Goal: Navigation & Orientation: Go to known website

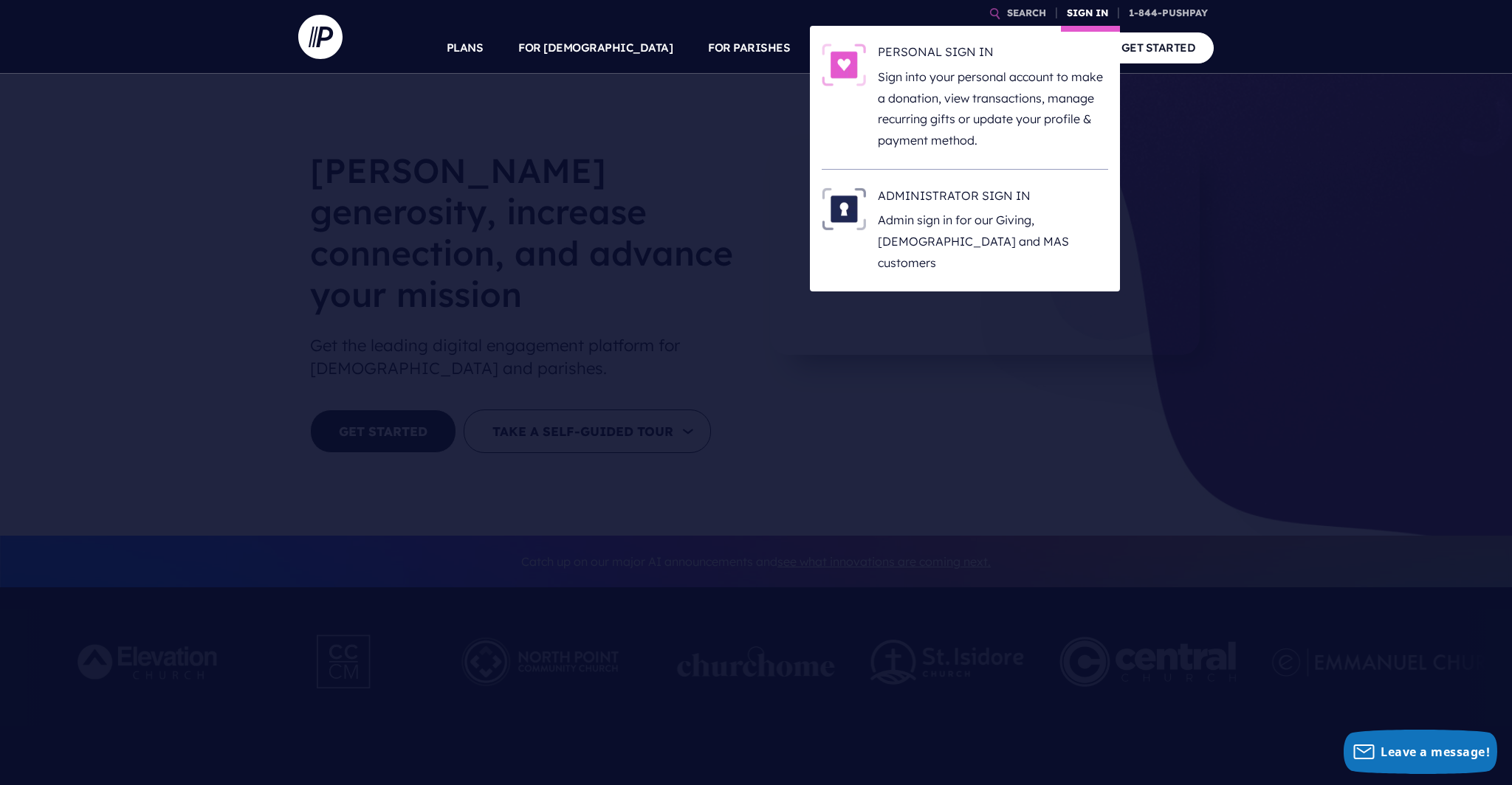
click at [1081, 17] on link "SIGN IN" at bounding box center [1088, 13] width 53 height 26
click at [1080, 16] on link "SIGN IN" at bounding box center [1088, 13] width 53 height 26
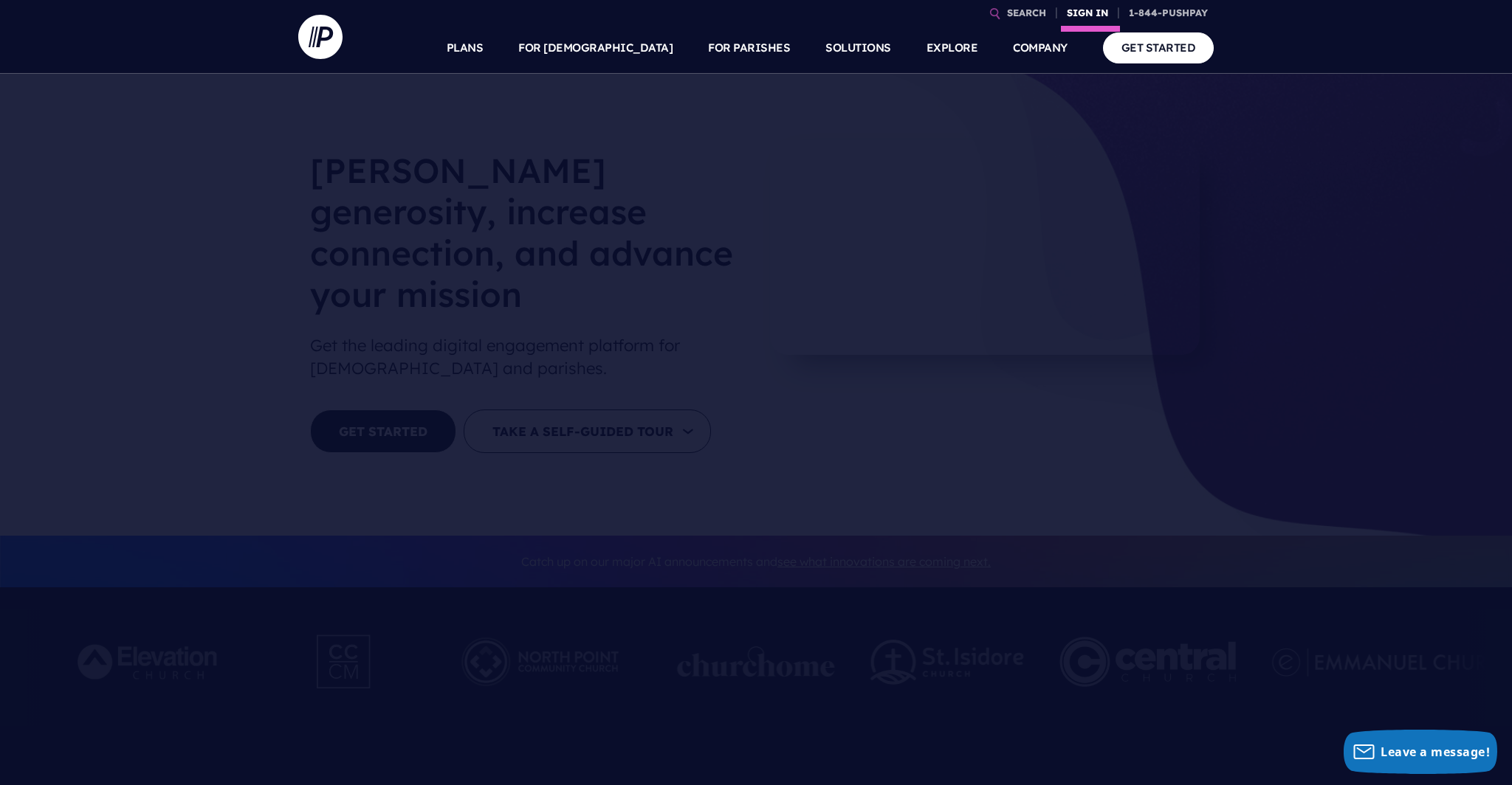
click at [1080, 13] on link "SIGN IN" at bounding box center [1088, 13] width 53 height 26
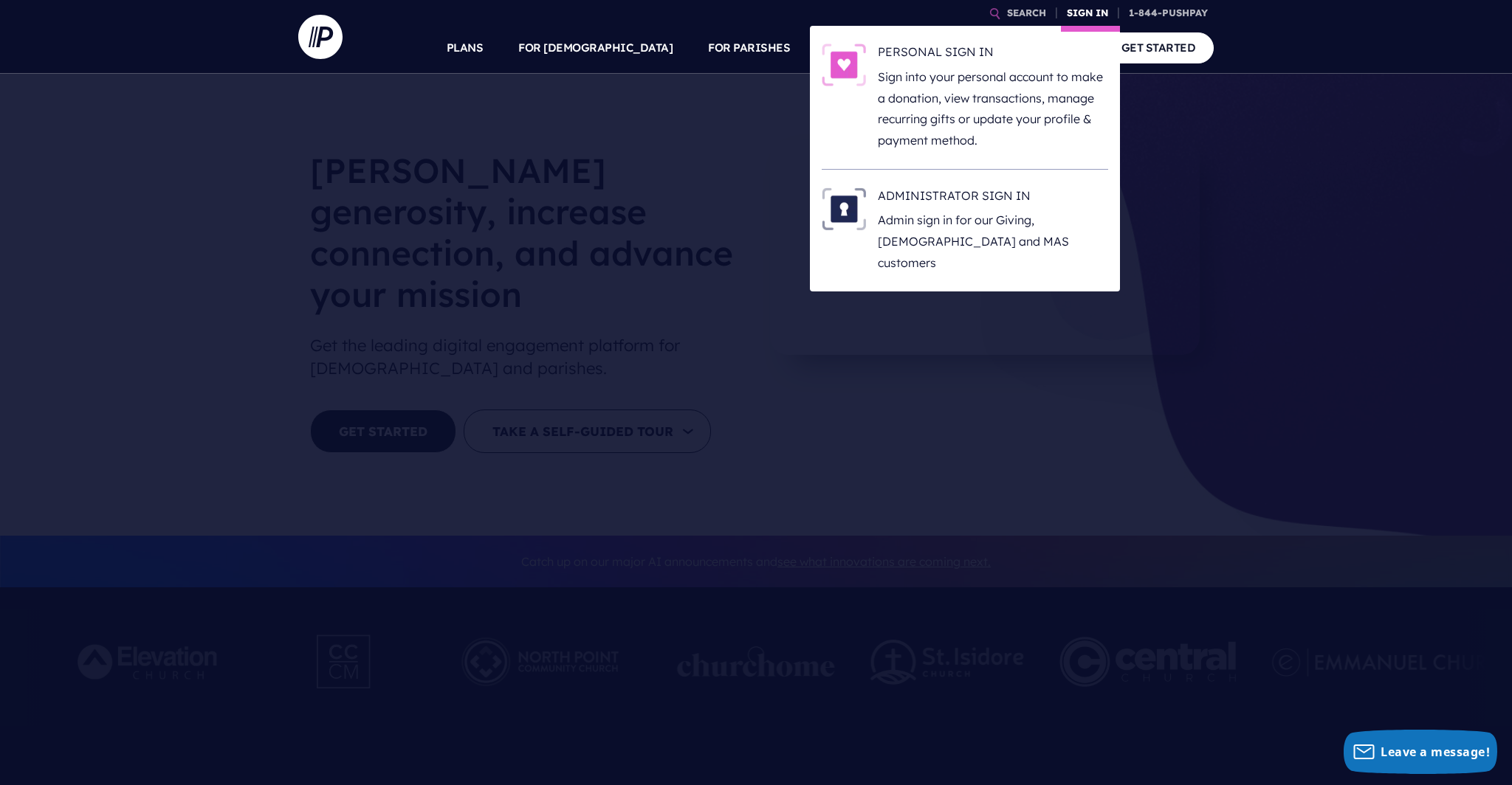
click at [1079, 13] on link "SIGN IN" at bounding box center [1088, 13] width 53 height 26
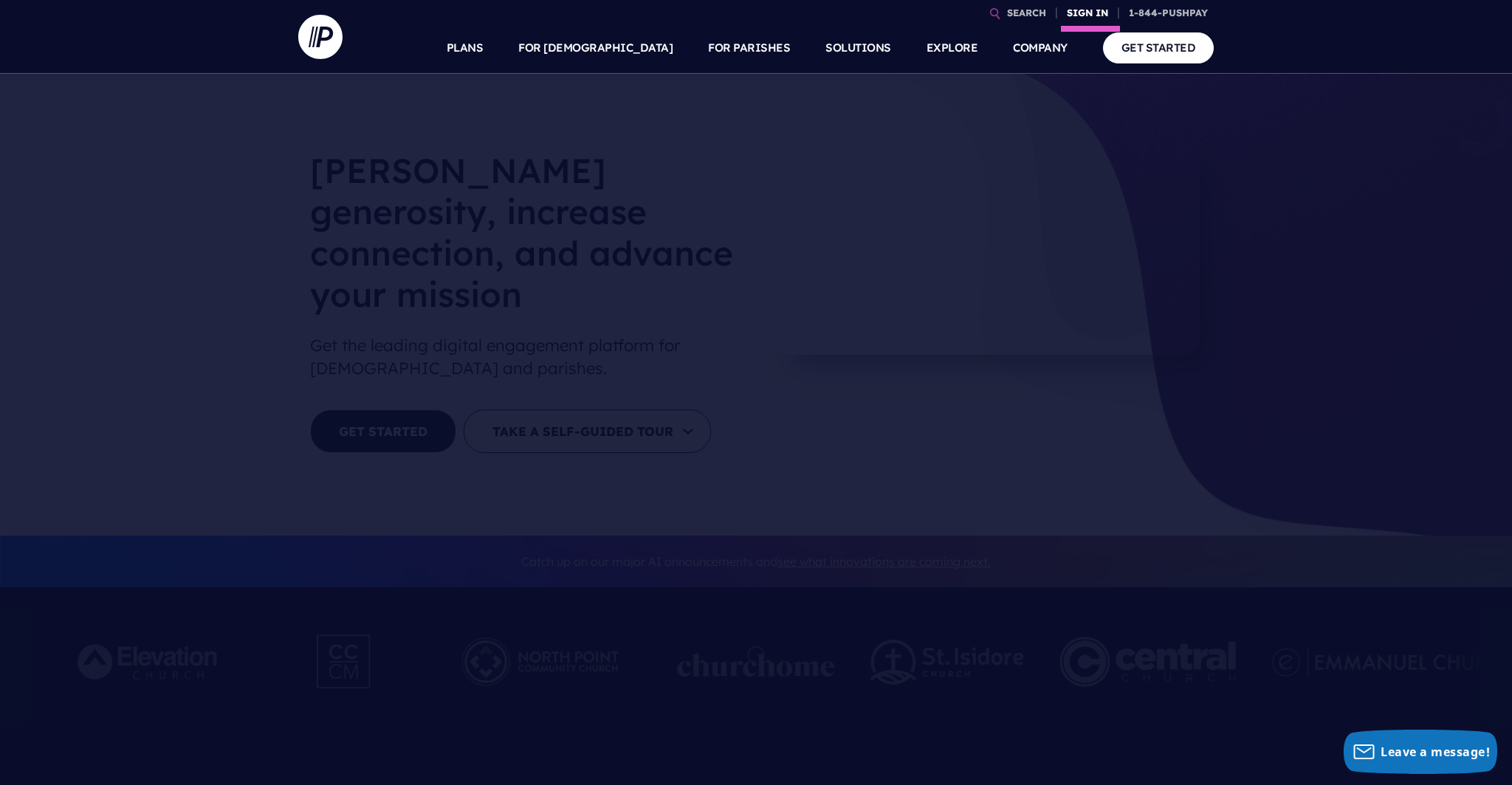
click at [1079, 13] on link "SIGN IN" at bounding box center [1088, 13] width 53 height 26
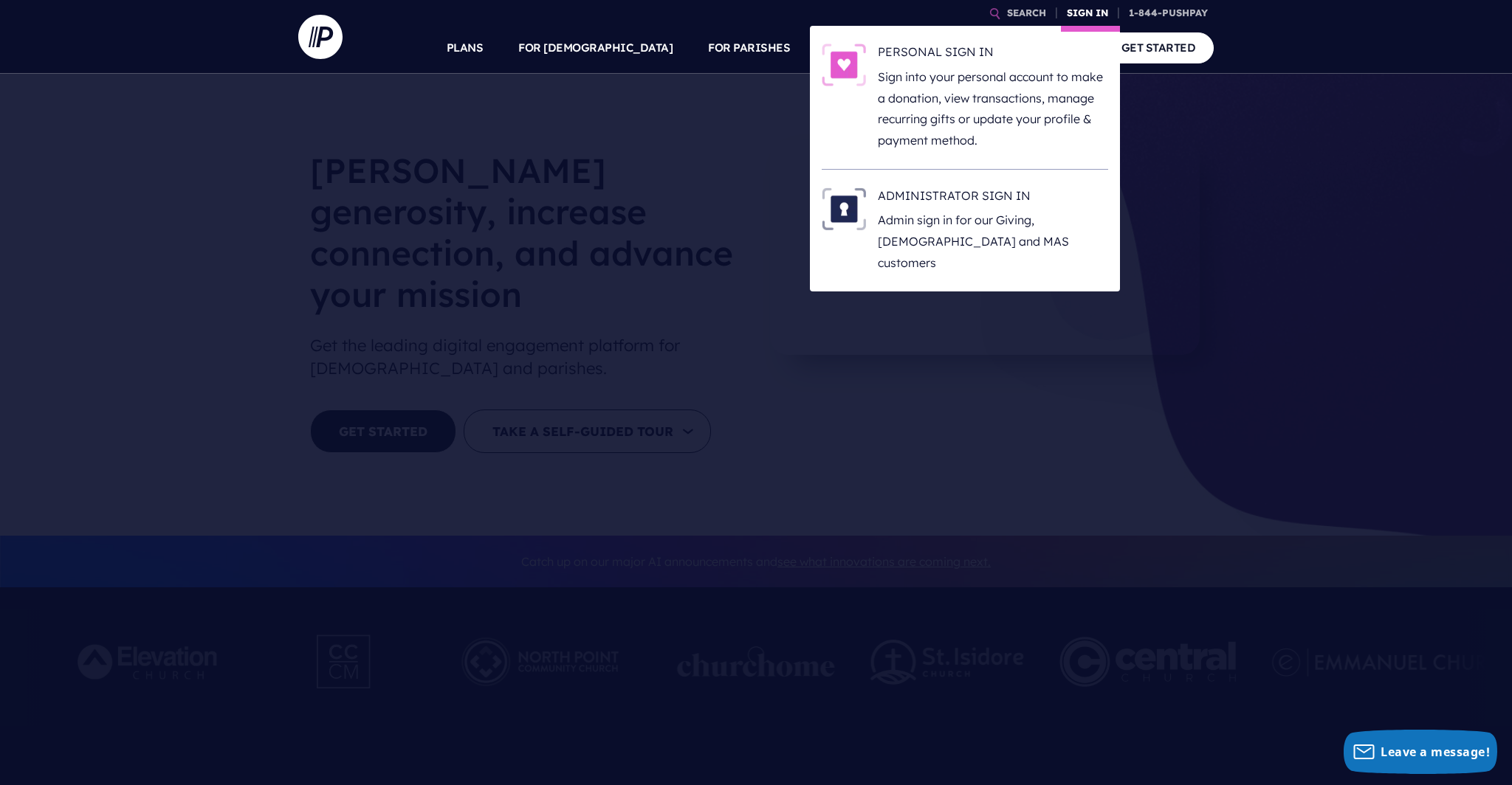
click at [1089, 10] on link "SIGN IN" at bounding box center [1088, 13] width 53 height 26
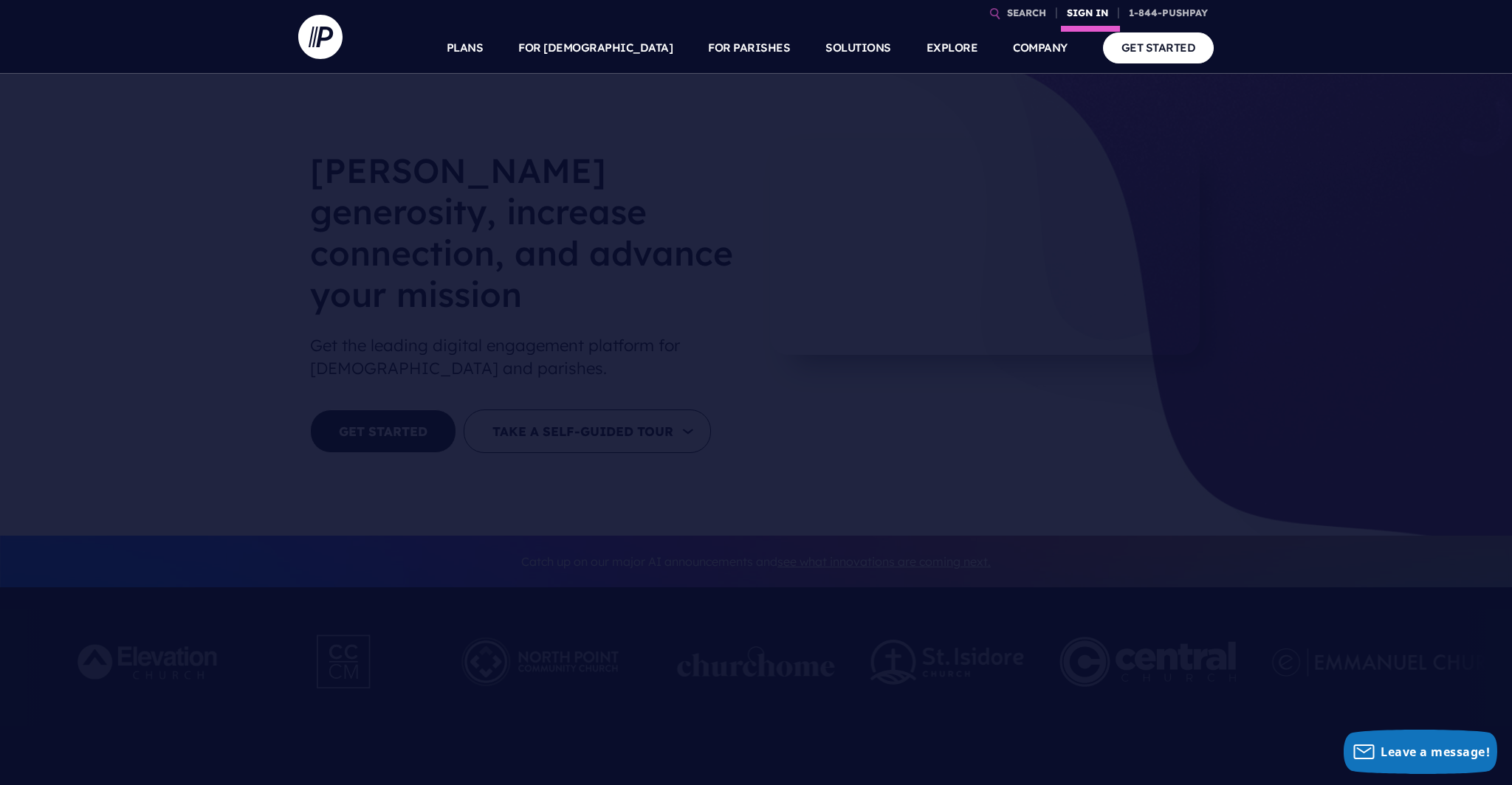
click at [1090, 11] on link "SIGN IN" at bounding box center [1088, 13] width 53 height 26
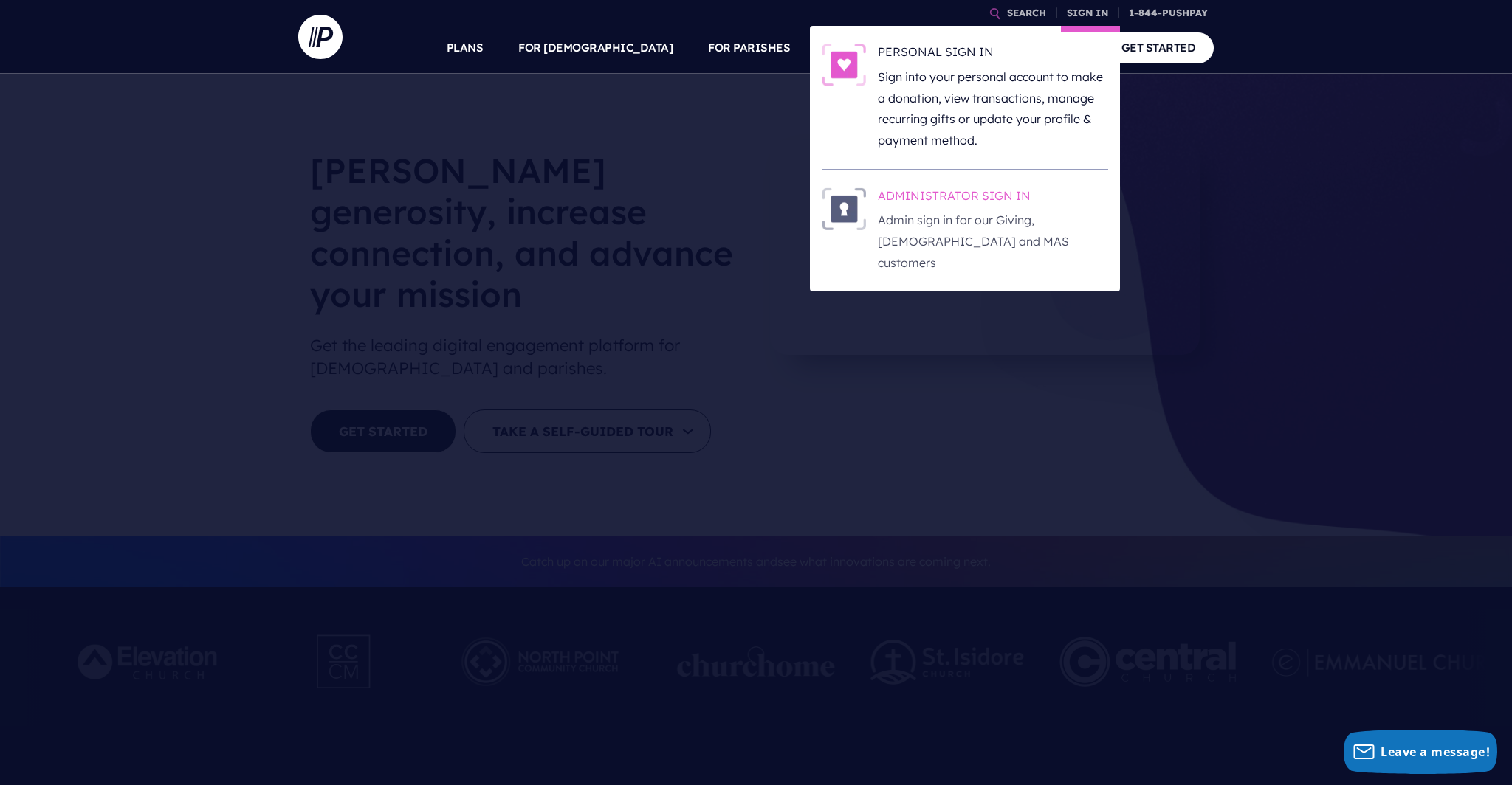
click at [965, 199] on h6 "ADMINISTRATOR SIGN IN" at bounding box center [993, 199] width 230 height 22
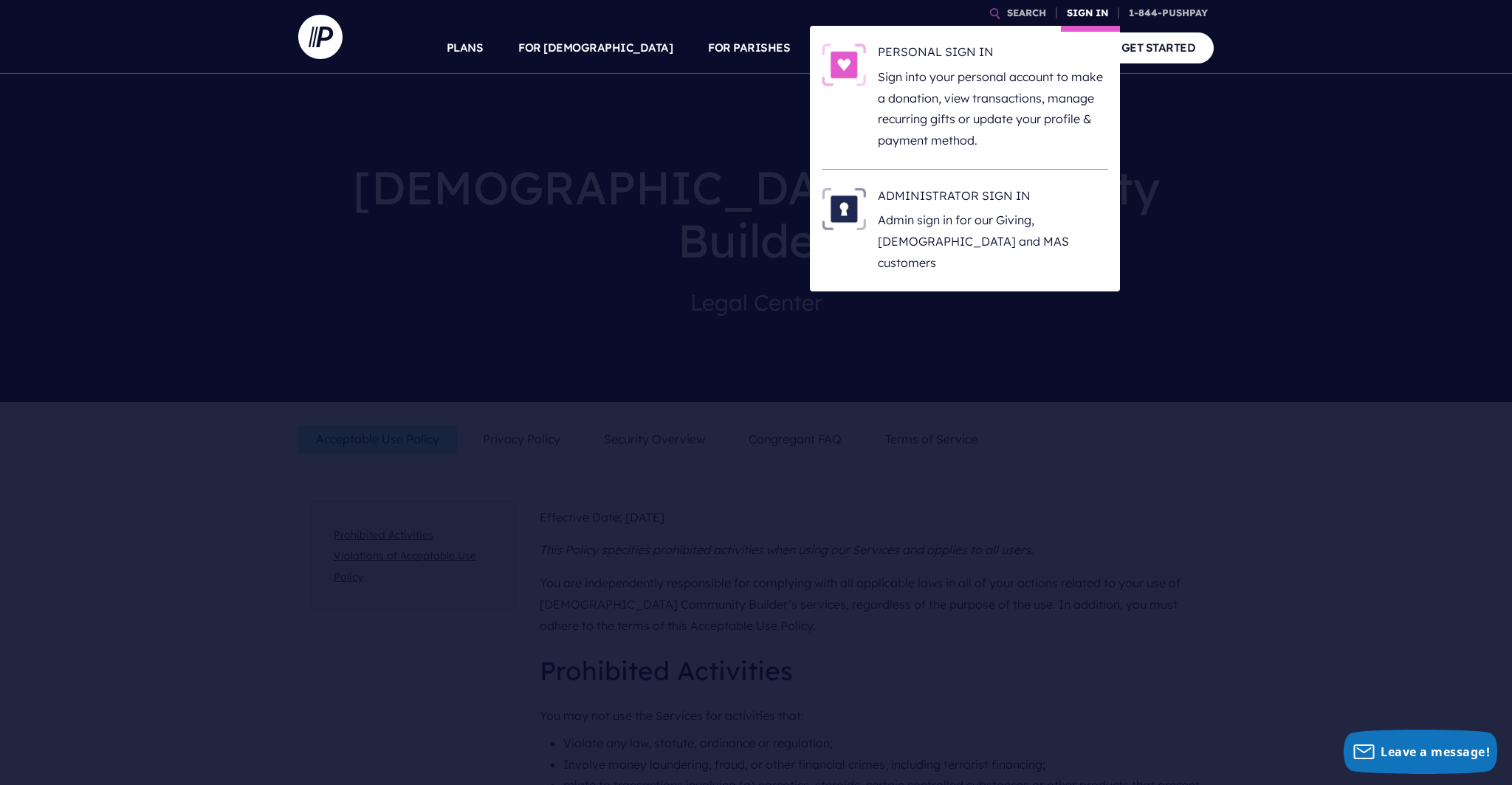
click at [1085, 13] on link "SIGN IN" at bounding box center [1088, 13] width 53 height 26
click at [1084, 13] on link "SIGN IN" at bounding box center [1088, 13] width 53 height 26
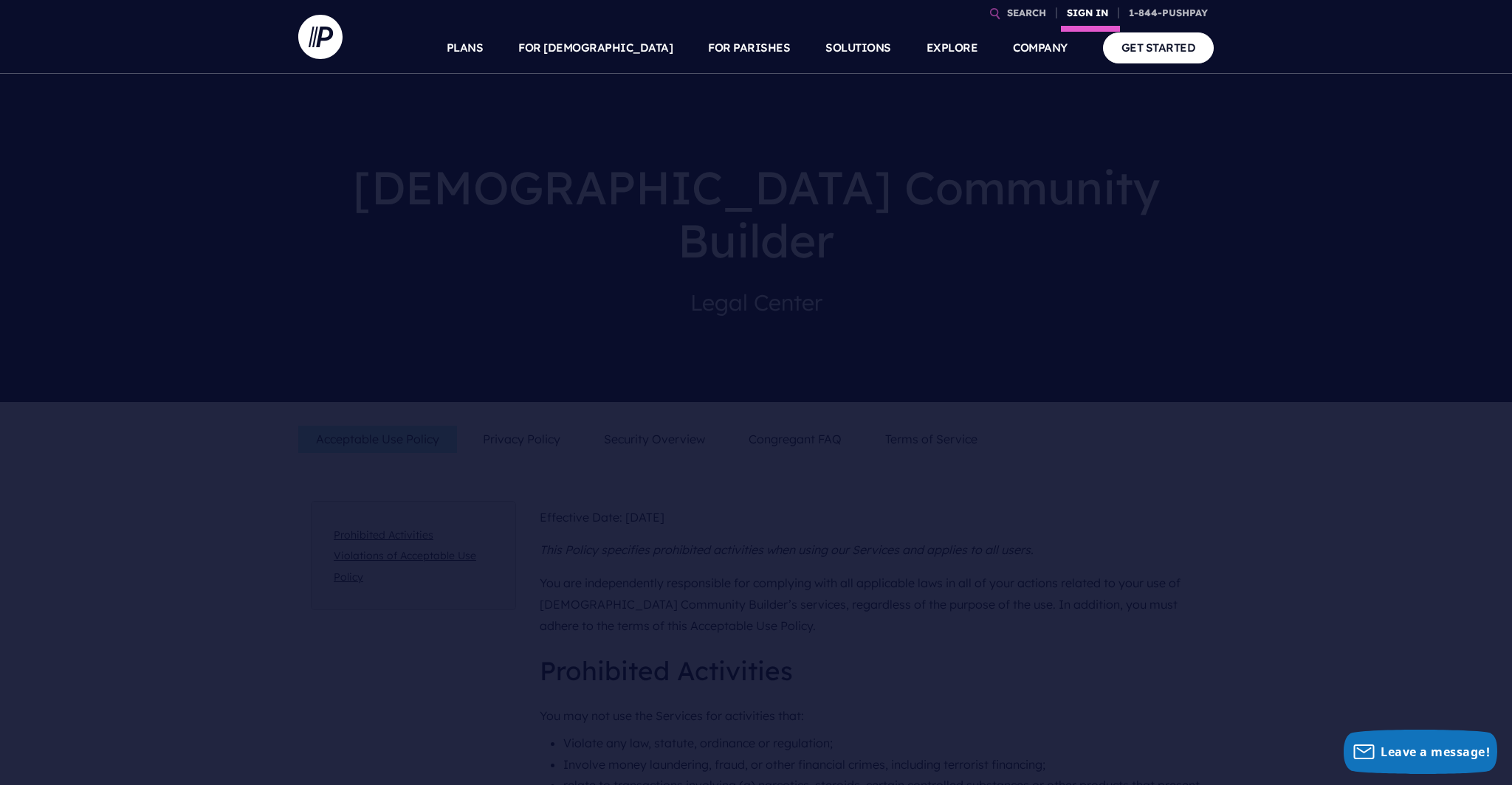
click at [1084, 13] on link "SIGN IN" at bounding box center [1088, 13] width 53 height 26
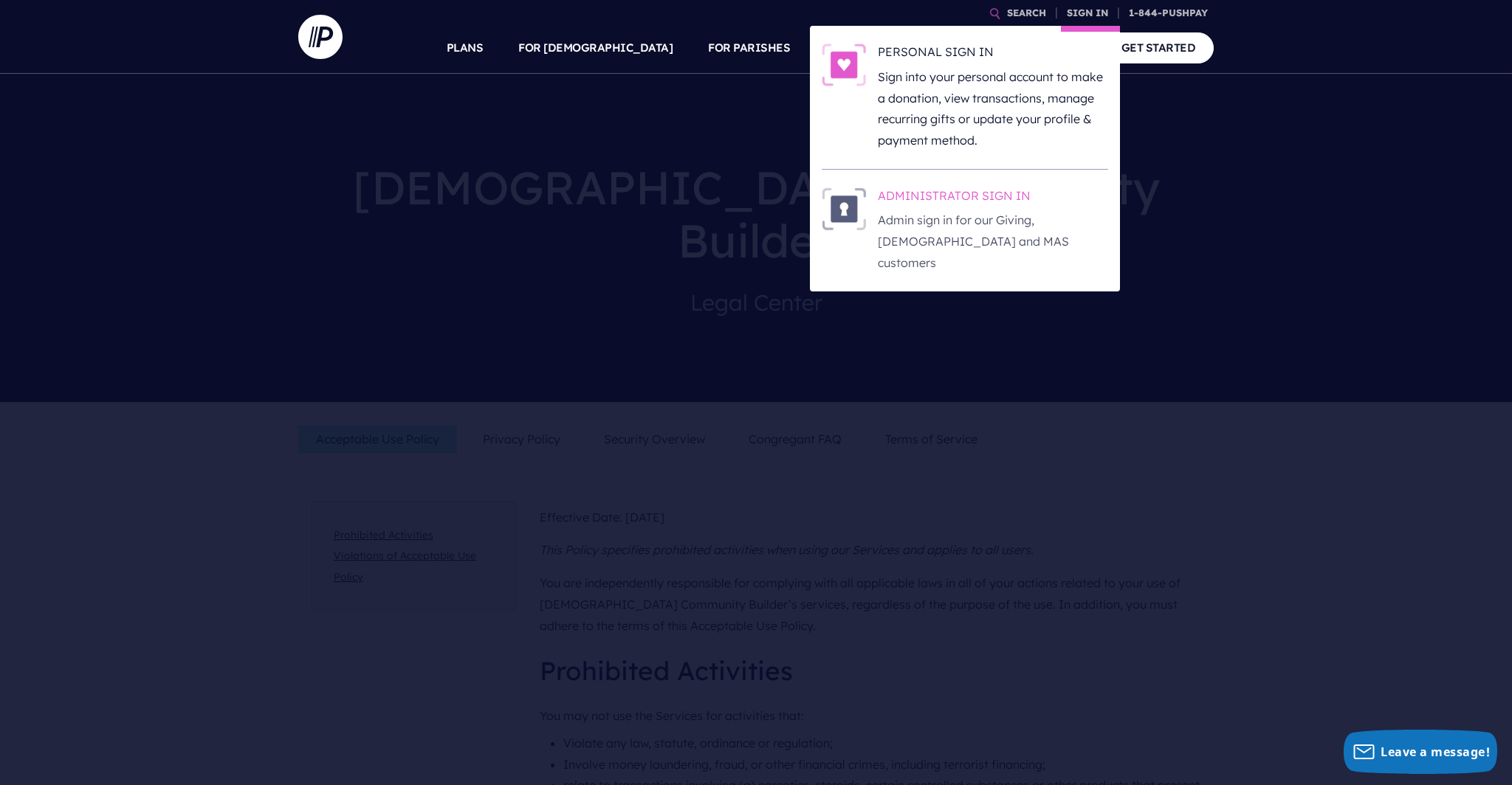
click at [847, 202] on img at bounding box center [844, 209] width 44 height 43
